Goal: Information Seeking & Learning: Learn about a topic

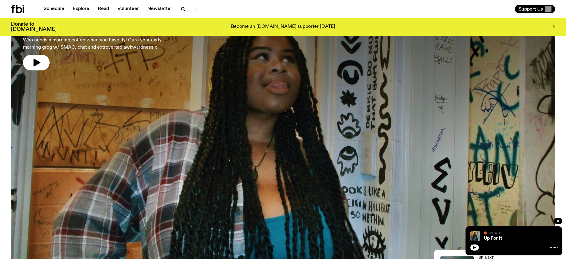
scroll to position [69, 0]
click at [507, 241] on div "Up For It On Air On Air" at bounding box center [513, 241] width 97 height 29
click at [472, 248] on button "button" at bounding box center [474, 248] width 8 height 6
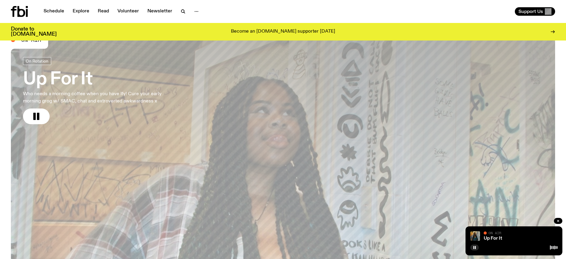
scroll to position [0, 0]
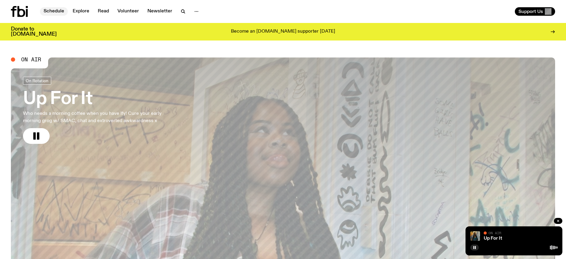
click at [57, 14] on link "Schedule" at bounding box center [54, 11] width 28 height 8
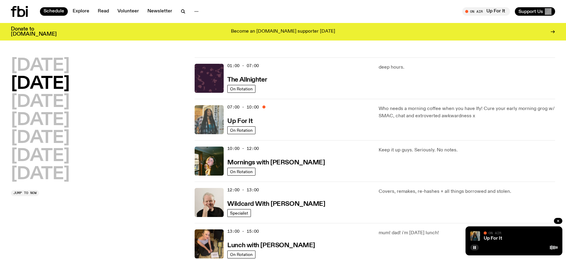
click at [218, 118] on img at bounding box center [209, 119] width 29 height 29
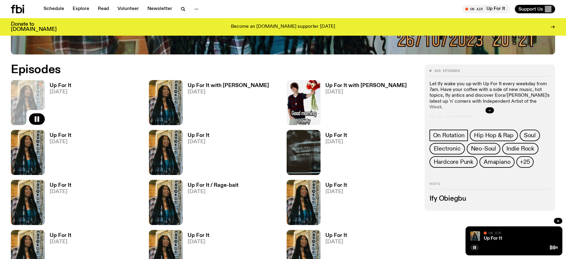
scroll to position [339, 0]
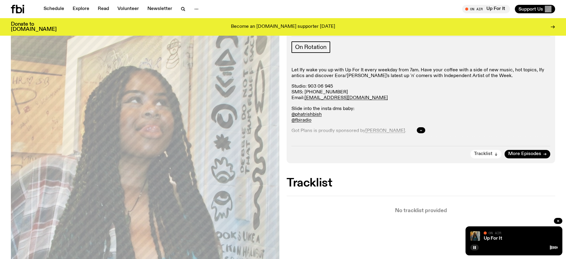
click at [490, 152] on span "Tracklist" at bounding box center [483, 154] width 18 height 5
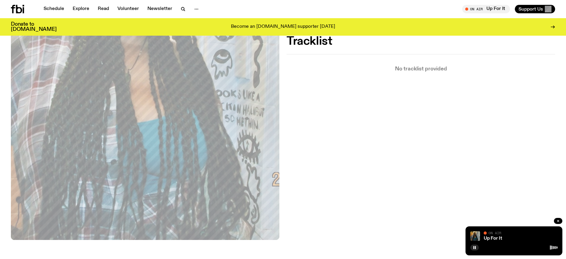
scroll to position [235, 0]
drag, startPoint x: 475, startPoint y: 249, endPoint x: 478, endPoint y: 203, distance: 45.8
click at [475, 249] on rect "button" at bounding box center [475, 247] width 1 height 3
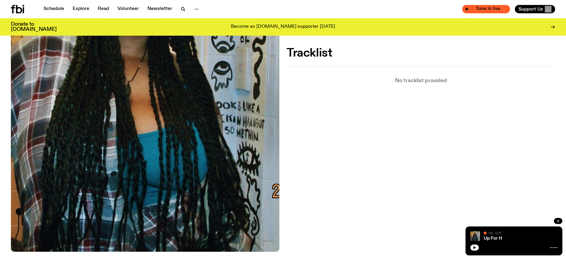
scroll to position [221, 0]
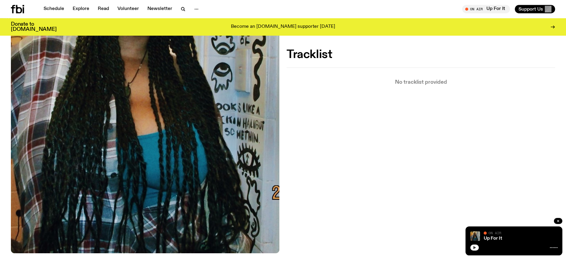
click at [475, 248] on icon "button" at bounding box center [474, 247] width 3 height 3
